Goal: Book appointment/travel/reservation

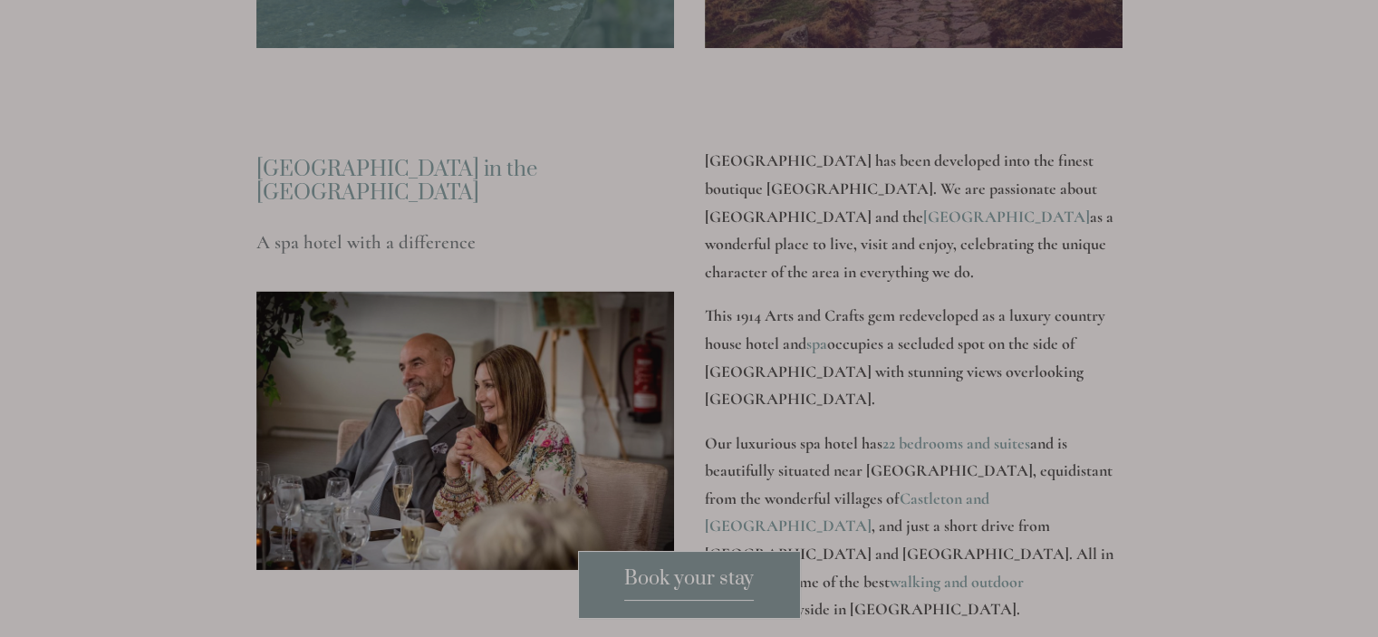
scroll to position [2264, 0]
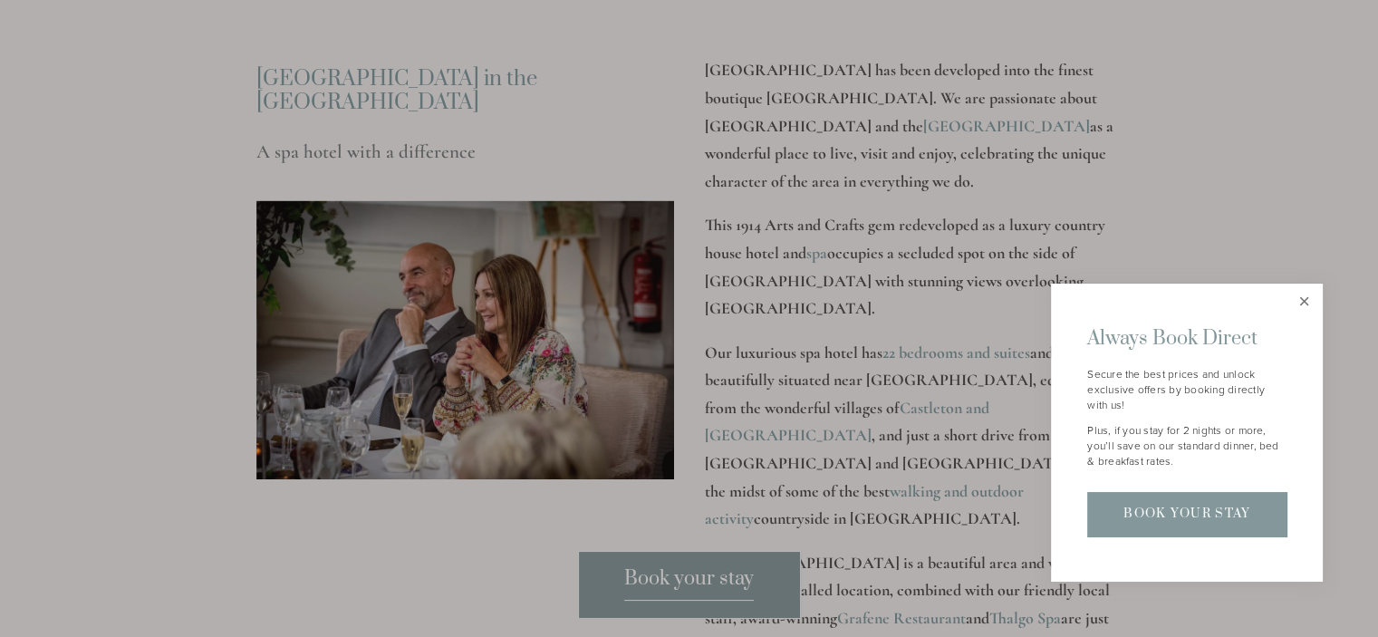
click at [1300, 300] on link "Close" at bounding box center [1304, 302] width 32 height 32
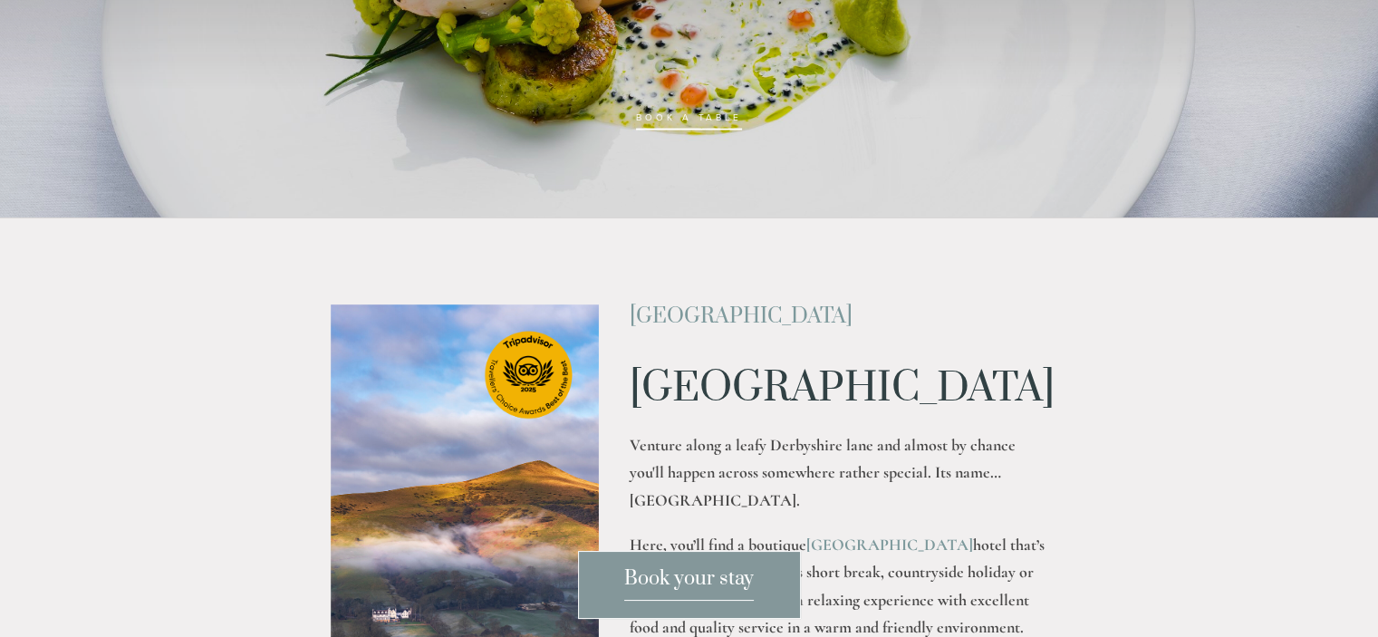
scroll to position [0, 0]
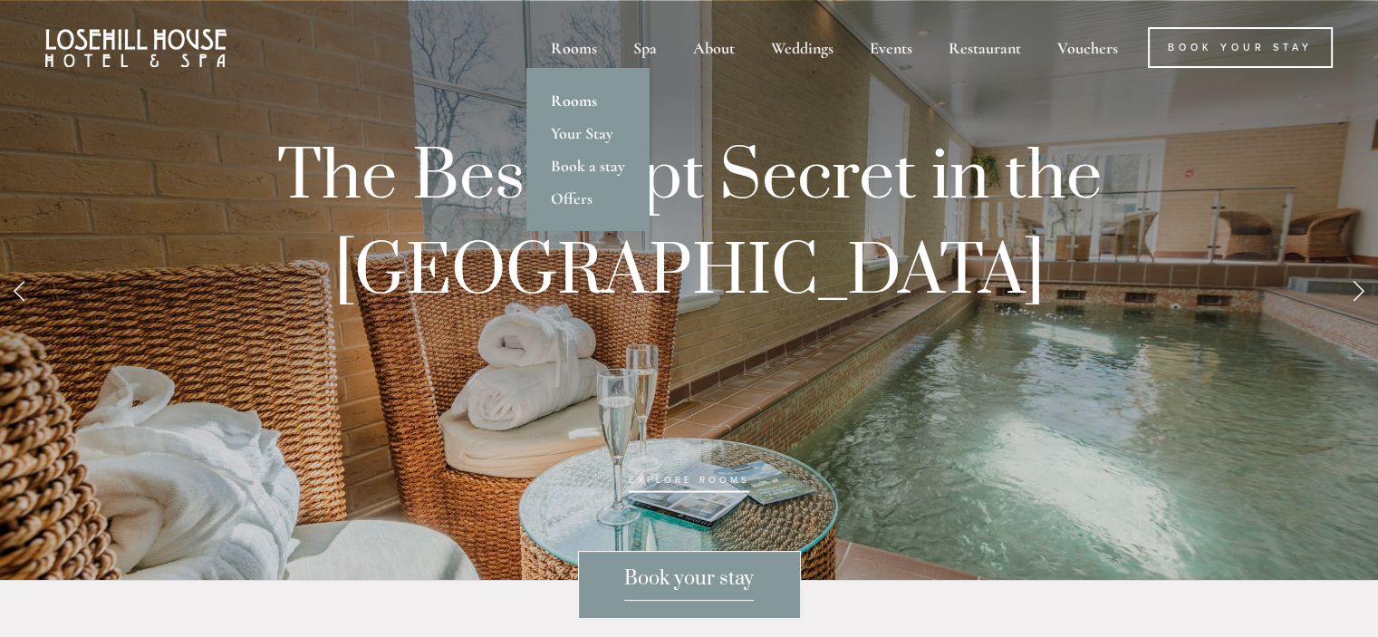
click at [577, 94] on link "Rooms" at bounding box center [587, 100] width 123 height 33
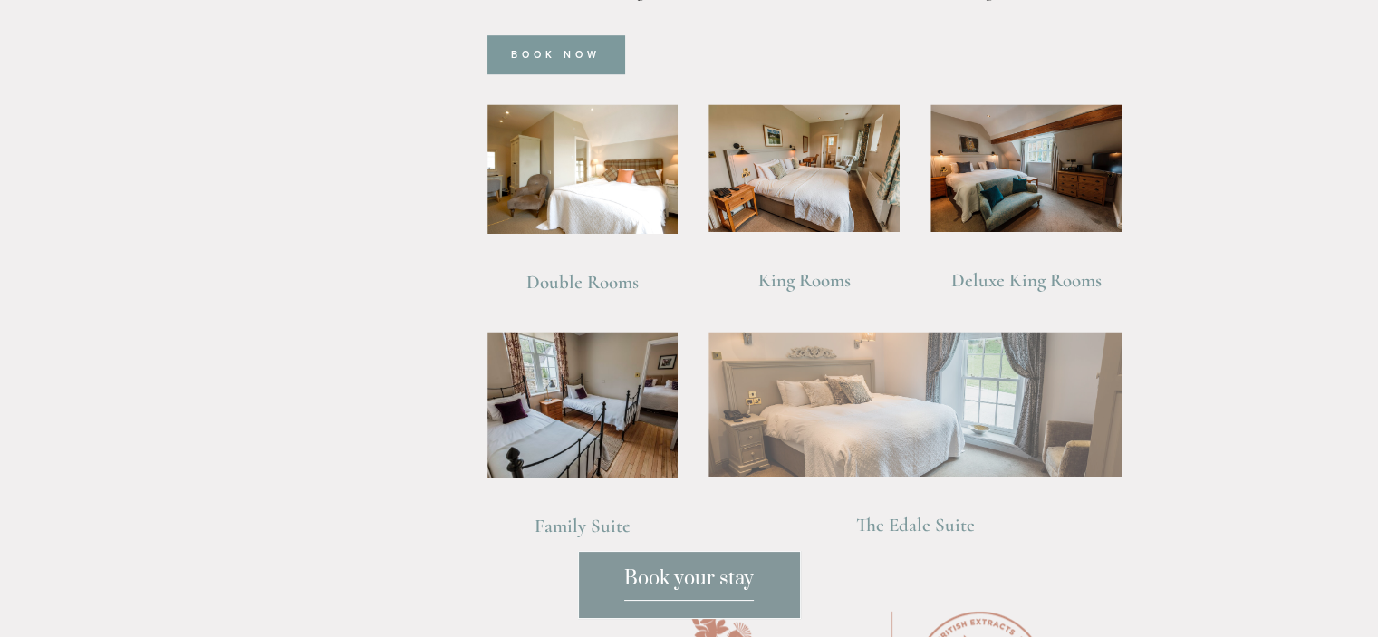
scroll to position [1630, 0]
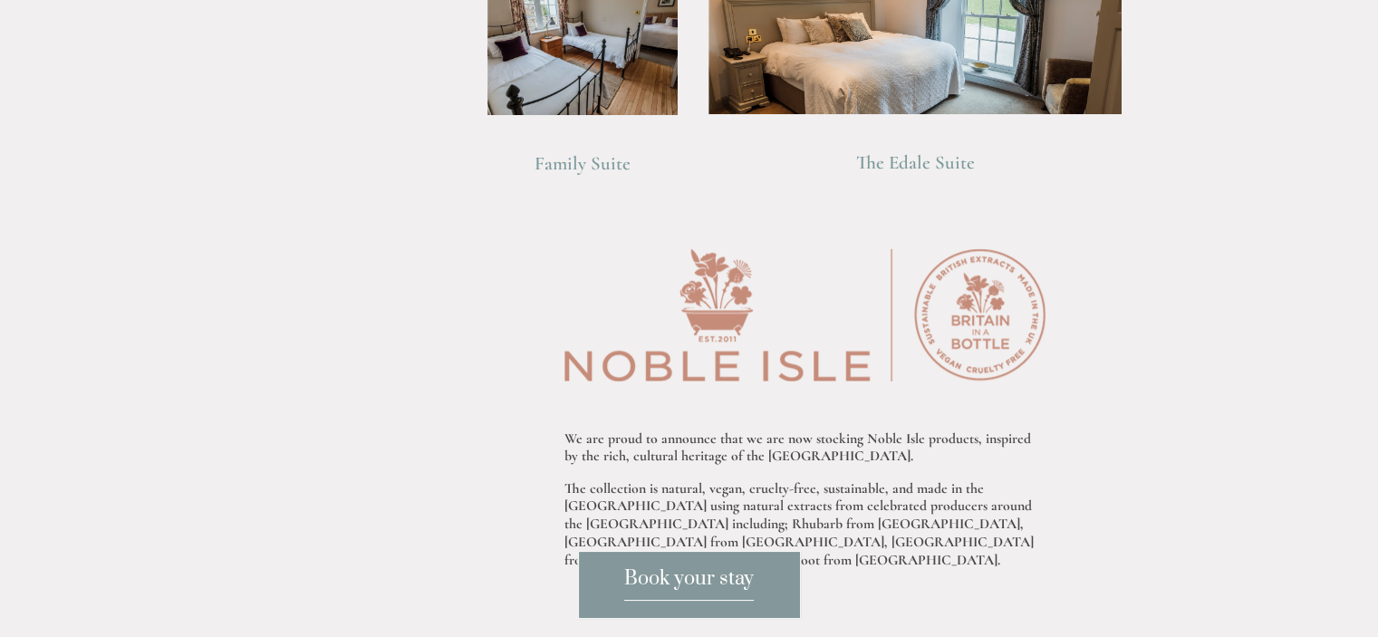
click at [685, 579] on span "Book your stay" at bounding box center [689, 583] width 130 height 34
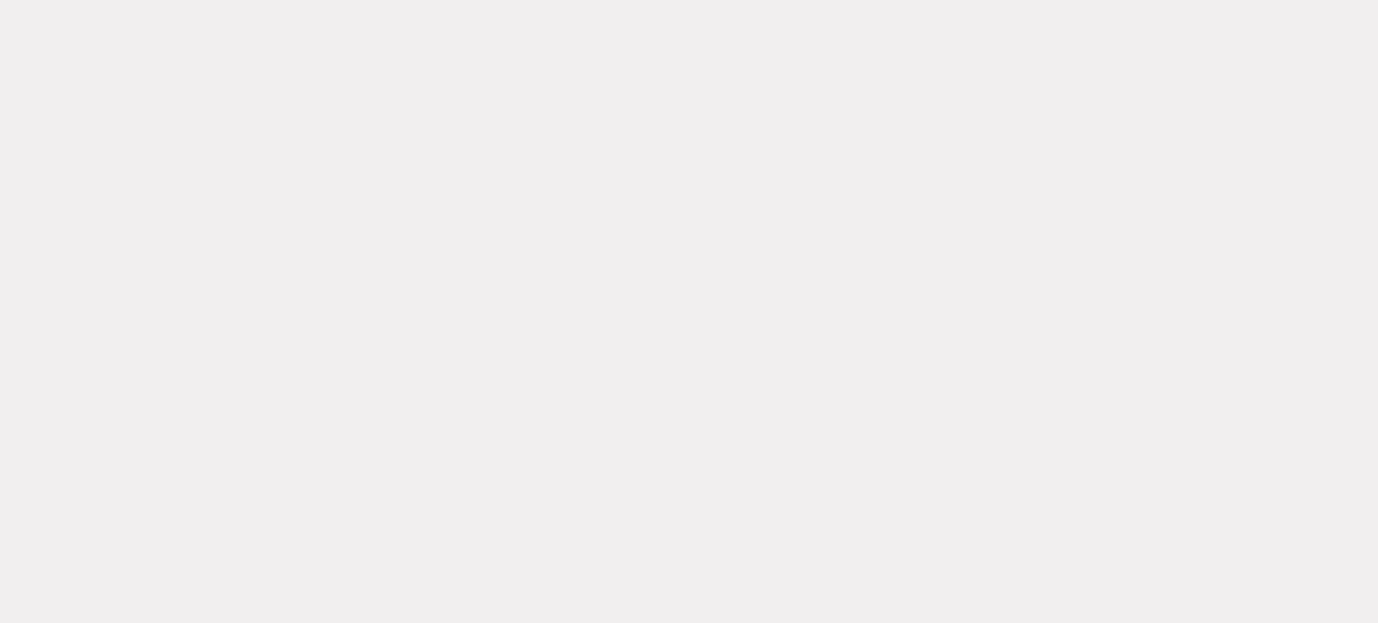
scroll to position [96, 0]
